Goal: Navigation & Orientation: Understand site structure

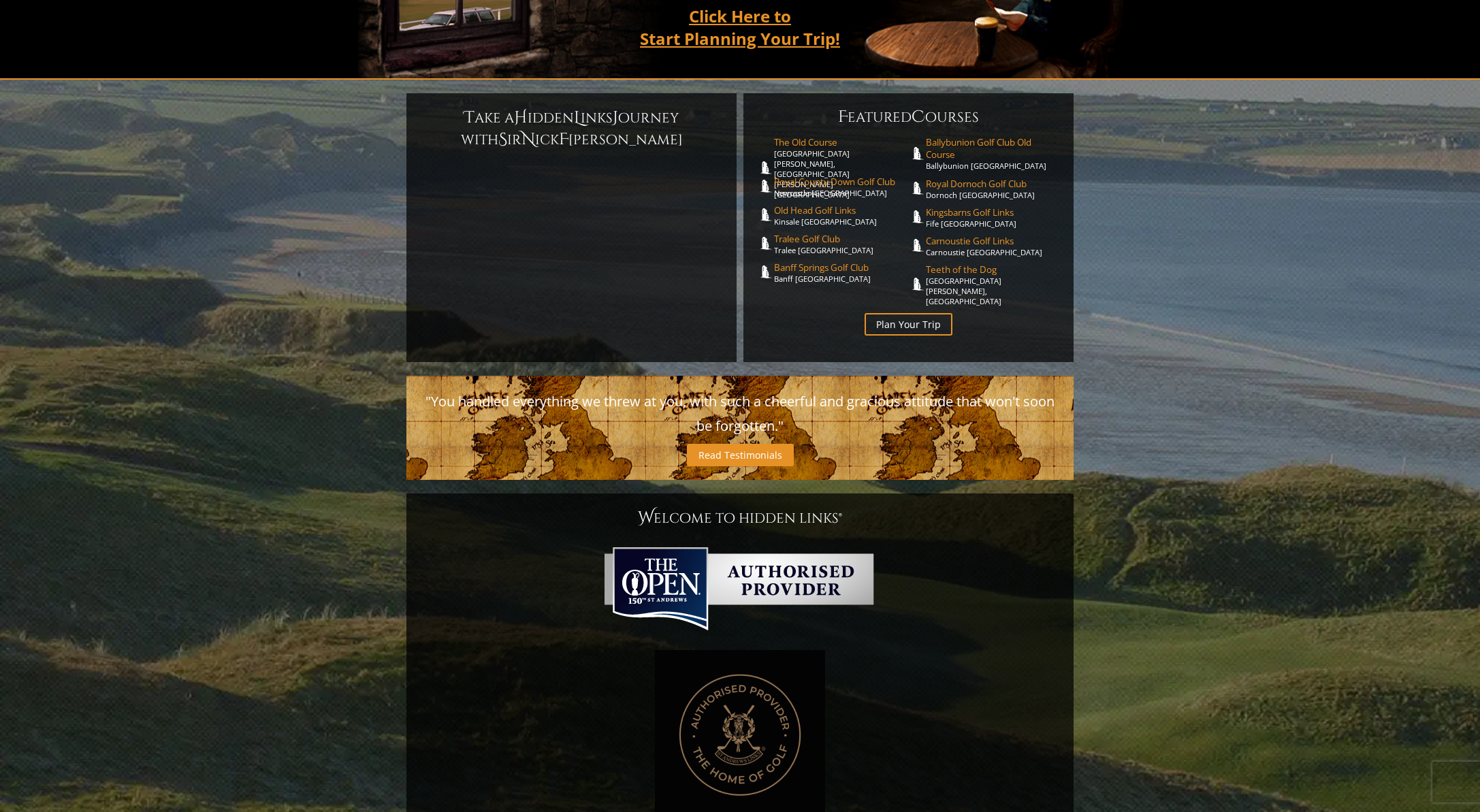
scroll to position [859, 0]
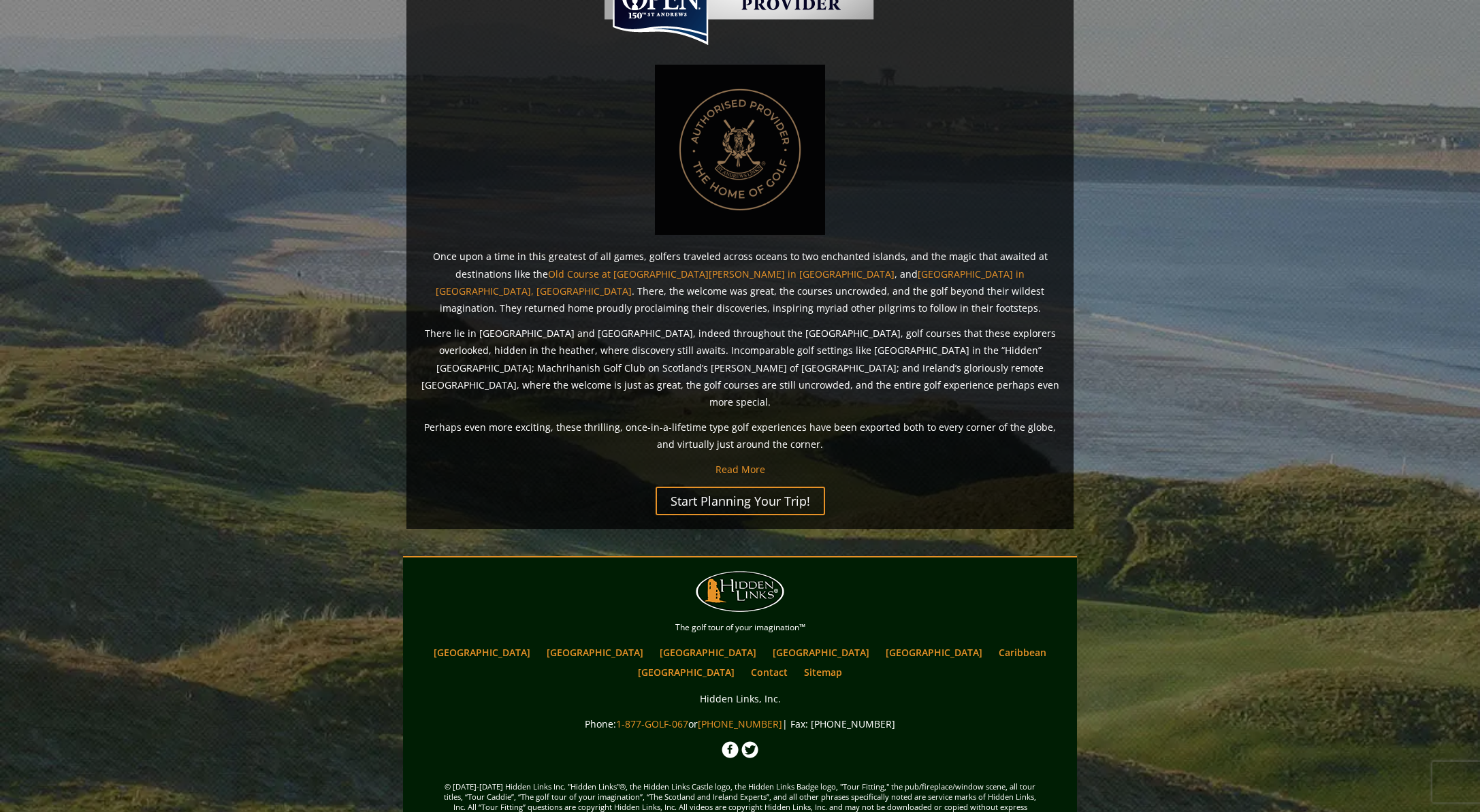
click at [736, 571] on span "Hidden Links Golf" at bounding box center [740, 591] width 89 height 40
click at [736, 571] on span "Hidden Links Golf" at bounding box center [740, 591] width 89 height 40
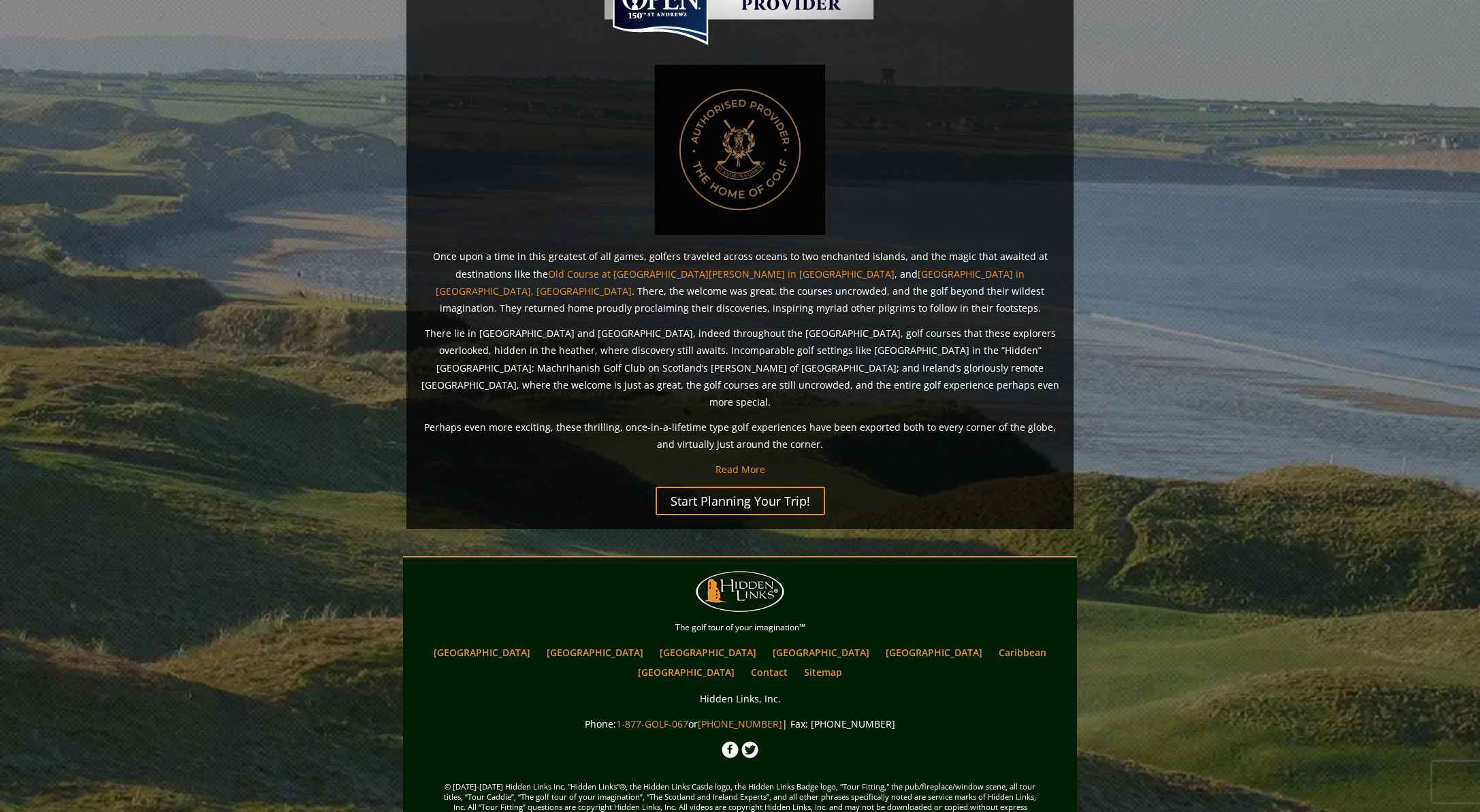
click at [730, 574] on span "Hidden Links Golf" at bounding box center [740, 591] width 89 height 40
click at [742, 571] on span "Hidden Links Golf" at bounding box center [740, 591] width 89 height 40
